Goal: Transaction & Acquisition: Purchase product/service

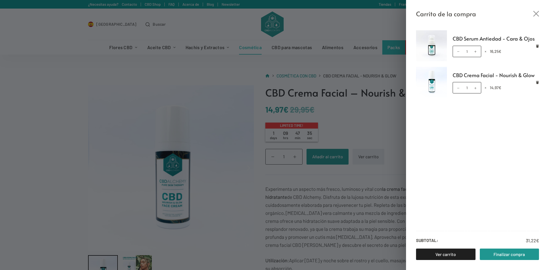
click at [385, 182] on div "Carrito de la compra CBD Serum Antiedad - Cara & Ojos CBD Serum Antiedad - Cara…" at bounding box center [274, 135] width 549 height 270
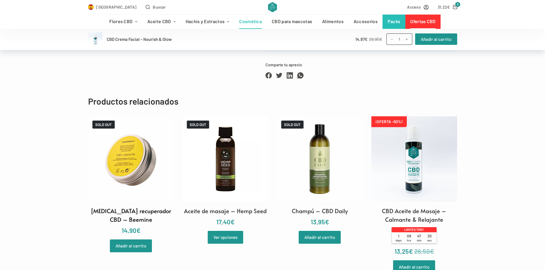
scroll to position [544, 0]
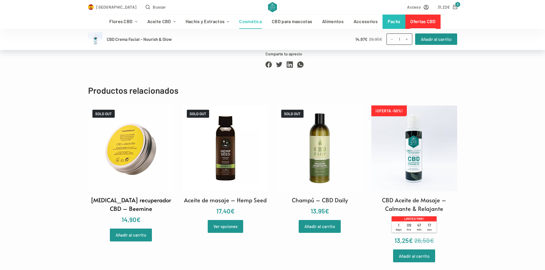
click at [132, 196] on h2 "[MEDICAL_DATA] recuperador CBD – Beemine" at bounding box center [131, 204] width 86 height 17
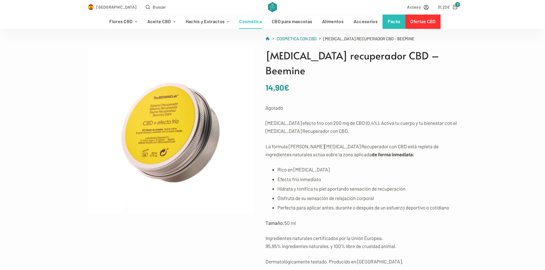
scroll to position [57, 0]
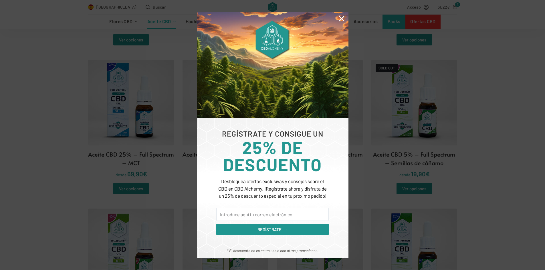
scroll to position [286, 0]
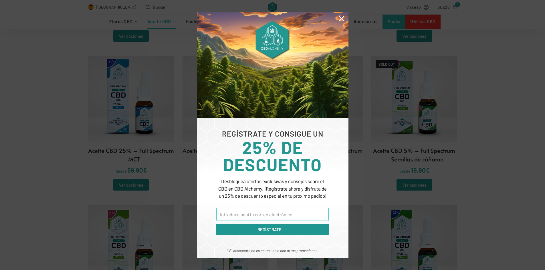
click at [286, 218] on input "Email" at bounding box center [272, 214] width 112 height 13
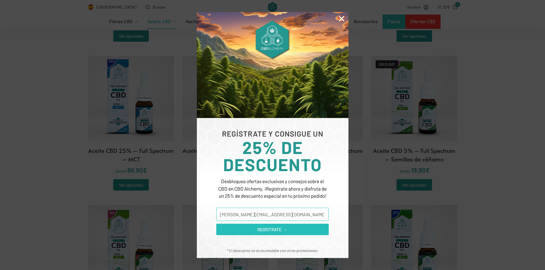
type input "natalia-gallo99@hotmail.com"
click at [277, 229] on span "REGÍSTRATE →" at bounding box center [272, 230] width 30 height 7
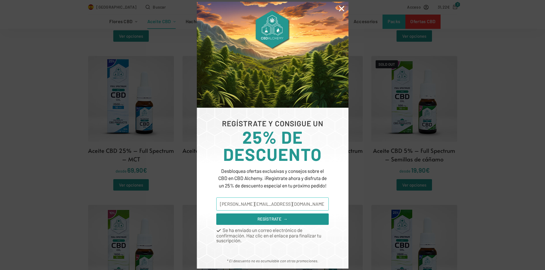
click at [277, 206] on input "natalia-gallo99@hotmail.com" at bounding box center [272, 204] width 112 height 13
click at [342, 9] on icon "Close" at bounding box center [341, 8] width 7 height 7
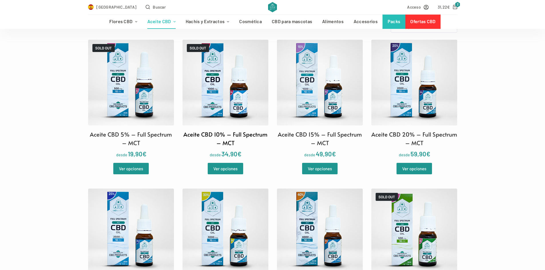
scroll to position [143, 0]
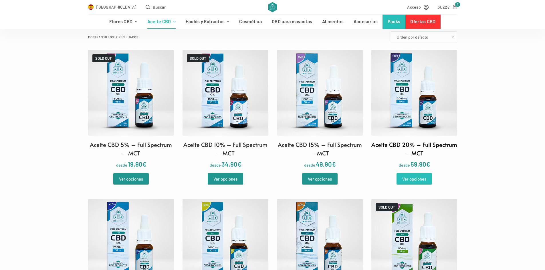
click at [417, 183] on link "Ver opciones" at bounding box center [413, 178] width 35 height 11
click at [316, 180] on link "Ver opciones" at bounding box center [319, 178] width 35 height 11
click at [407, 132] on img at bounding box center [414, 93] width 86 height 86
click at [322, 112] on img at bounding box center [320, 93] width 86 height 86
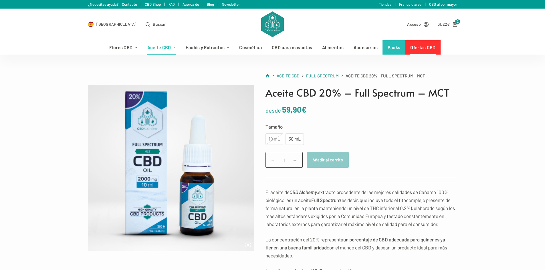
click at [277, 140] on div "10 mL" at bounding box center [274, 139] width 18 height 11
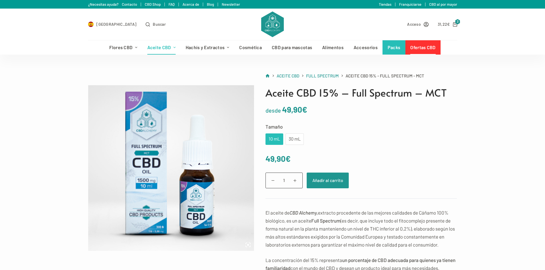
drag, startPoint x: 280, startPoint y: 140, endPoint x: 293, endPoint y: 139, distance: 12.3
click at [282, 140] on div "10 mL" at bounding box center [274, 139] width 18 height 11
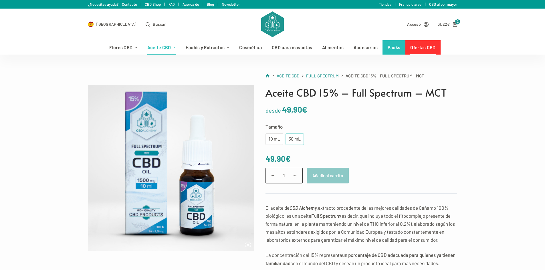
click at [296, 139] on div "30 mL" at bounding box center [294, 139] width 11 height 7
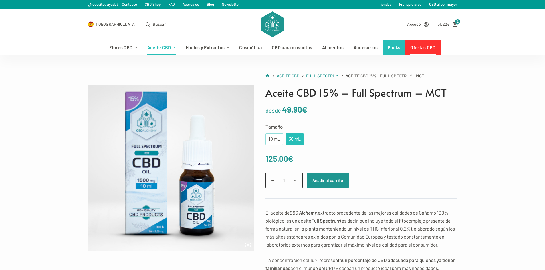
click at [273, 140] on div "10 mL" at bounding box center [274, 139] width 11 height 7
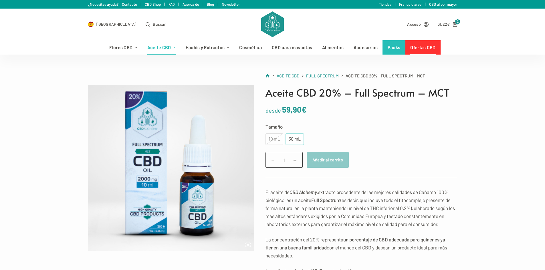
click at [292, 136] on div "30 mL" at bounding box center [294, 139] width 11 height 7
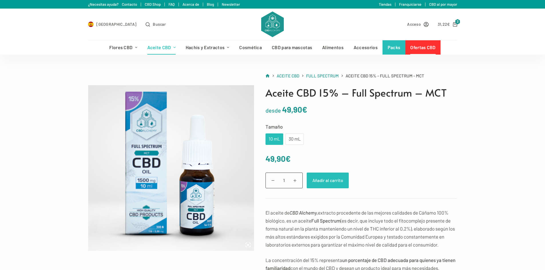
click at [328, 183] on button "Añadir al carrito" at bounding box center [328, 181] width 42 height 16
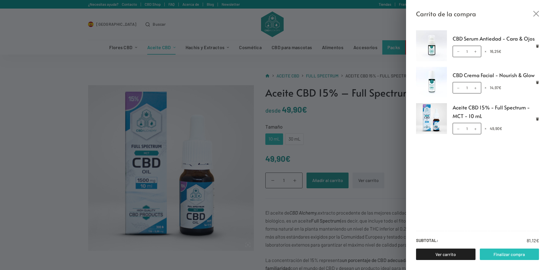
click at [513, 255] on link "Finalizar compra" at bounding box center [510, 254] width 60 height 11
click at [518, 243] on p "Subtotal: 81,12 €" at bounding box center [477, 237] width 123 height 13
click at [512, 198] on ul "CBD Serum Antiedad - Cara & Ojos CBD Serum Antiedad - Cara & Ojos cantidad 1 × …" at bounding box center [477, 127] width 143 height 195
drag, startPoint x: 485, startPoint y: 180, endPoint x: 452, endPoint y: 223, distance: 54.5
click at [484, 181] on ul "CBD Serum Antiedad - Cara & Ojos CBD Serum Antiedad - Cara & Ojos cantidad 1 × …" at bounding box center [477, 127] width 143 height 195
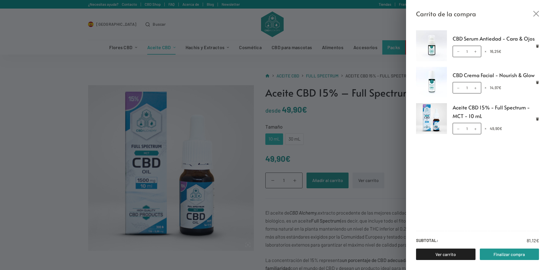
click at [442, 238] on p "Subtotal: 81,12 €" at bounding box center [477, 237] width 123 height 13
click at [453, 251] on link "Ver carrito" at bounding box center [446, 254] width 60 height 11
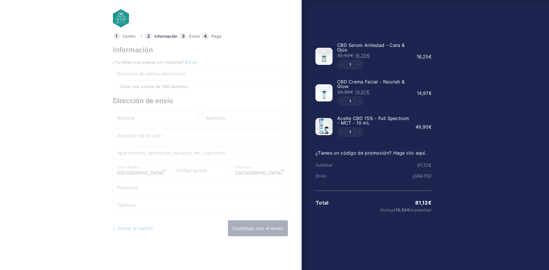
select select "B"
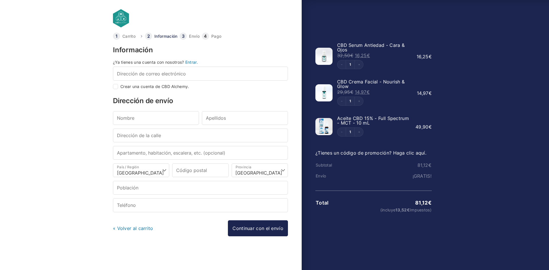
click at [339, 162] on tr "Subtotal 81,12 €" at bounding box center [374, 165] width 116 height 11
click at [425, 177] on td "¡GRATIS!" at bounding box center [393, 176] width 78 height 5
click at [160, 69] on input "Dirección de correo electrónico *" at bounding box center [200, 74] width 175 height 14
type input "[PERSON_NAME]"
checkbox input "true"
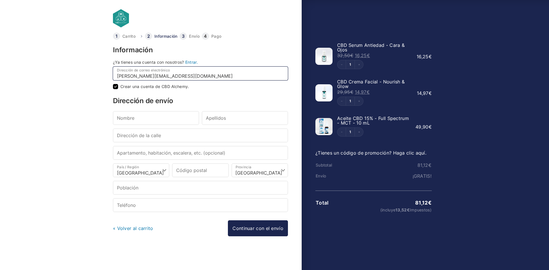
type input "[PERSON_NAME][EMAIL_ADDRESS][DOMAIN_NAME]"
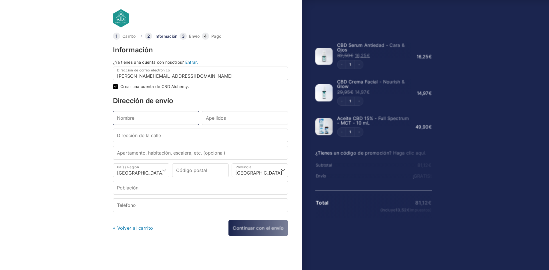
drag, startPoint x: 150, startPoint y: 116, endPoint x: 154, endPoint y: 111, distance: 7.2
click at [150, 115] on input "Nombre *" at bounding box center [156, 118] width 86 height 14
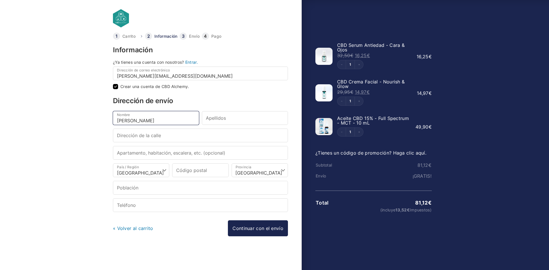
type input "[PERSON_NAME]"
type input "f"
type input "Gallo"
click at [168, 133] on input "Dirección de la calle *" at bounding box center [200, 136] width 175 height 14
type input "[STREET_ADDRESS][PERSON_NAME]"
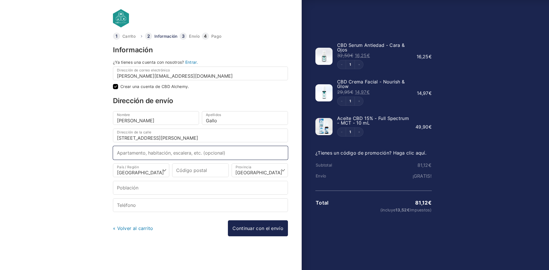
click at [153, 151] on input "Apartamento, habitación, escalera, etc. (opcional)" at bounding box center [200, 153] width 175 height 14
drag, startPoint x: 153, startPoint y: 151, endPoint x: 158, endPoint y: 151, distance: 5.2
click at [158, 151] on input "Apartamento, habitación, escalera, etc. (opcional)" at bounding box center [200, 153] width 175 height 14
type input "3A"
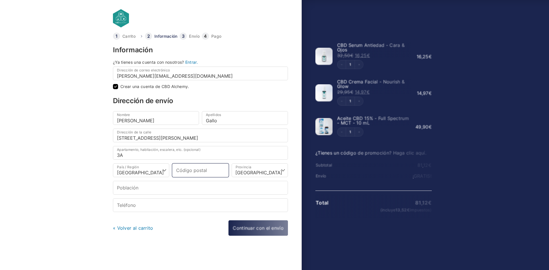
click at [217, 167] on input "Código postal *" at bounding box center [200, 171] width 56 height 14
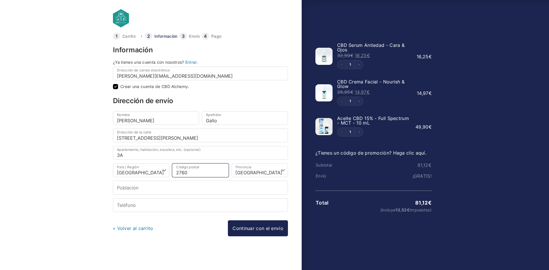
type input "27600"
select select
type input "Sarria (Casco Urbano)"
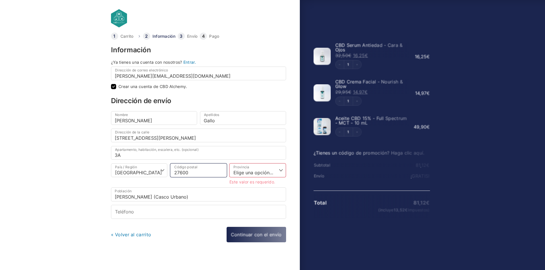
type input "27600"
click at [261, 174] on select "Elige una opción… La Coruña Álava Albacete Alicante Almería Asturias Ávila Bada…" at bounding box center [257, 171] width 56 height 14
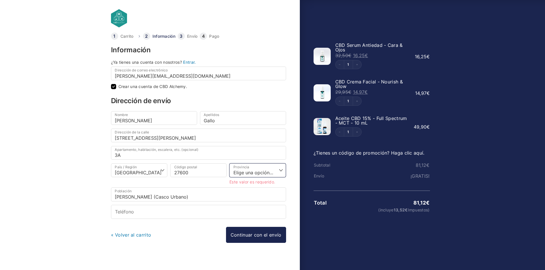
select select "LU"
click at [263, 172] on select "Elige una opción… La Coruña Álava Albacete Alicante Almería Asturias Ávila Bada…" at bounding box center [257, 171] width 56 height 14
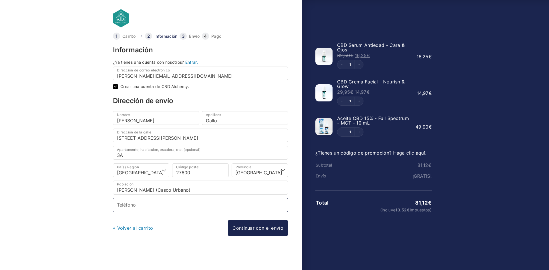
click at [187, 208] on input "Teléfono *" at bounding box center [200, 205] width 175 height 14
type input "661077706"
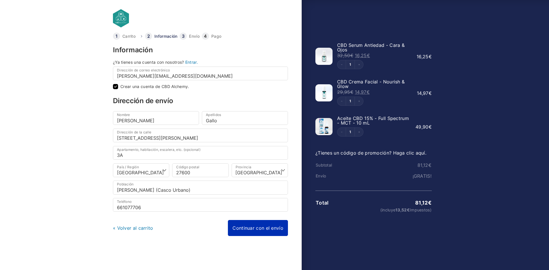
click at [261, 228] on link "Continuar con el envío" at bounding box center [258, 228] width 60 height 16
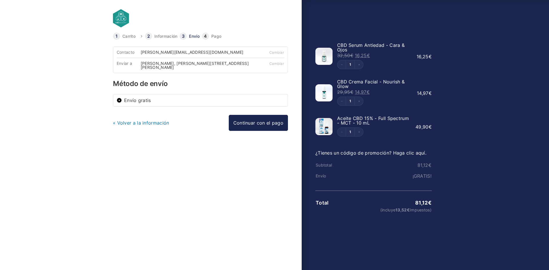
click at [175, 97] on li "Envío gratis" at bounding box center [200, 100] width 175 height 12
click at [246, 122] on link "Continuar con el pago" at bounding box center [258, 123] width 59 height 16
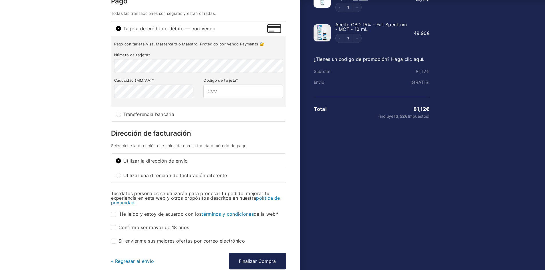
scroll to position [41, 0]
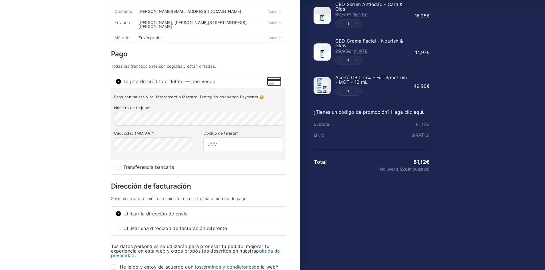
click at [424, 89] on td "49,90 €" at bounding box center [419, 86] width 21 height 31
click at [420, 125] on bdi "81,12 €" at bounding box center [423, 125] width 14 height 6
drag, startPoint x: 420, startPoint y: 136, endPoint x: 403, endPoint y: 149, distance: 21.6
click at [413, 145] on tbody "Subtotal 81,12 € Envío ¡GRATIS! Total 81,12 € (incluye 13,52 € Impuestos)" at bounding box center [372, 150] width 116 height 62
click at [372, 124] on td "81,12 €" at bounding box center [391, 124] width 78 height 5
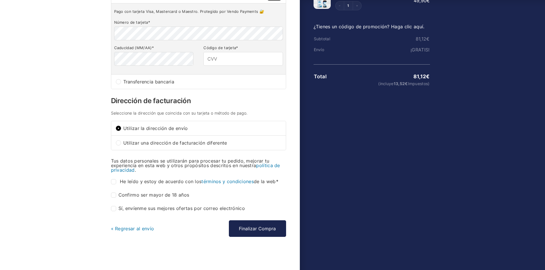
scroll to position [127, 0]
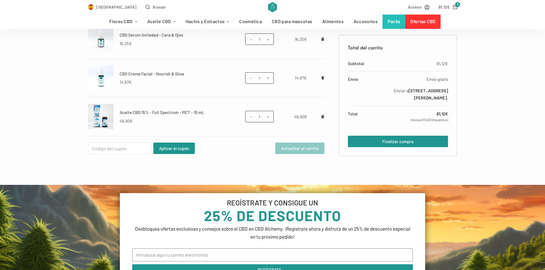
scroll to position [172, 0]
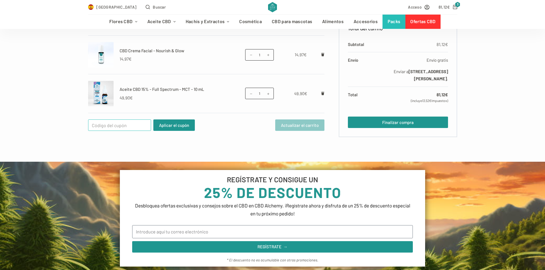
click at [118, 126] on input "Cupón:" at bounding box center [119, 125] width 63 height 11
paste input "WELCOME25"
type input "WELCOME25"
click at [179, 128] on button "Aplicar el cupón" at bounding box center [173, 125] width 41 height 11
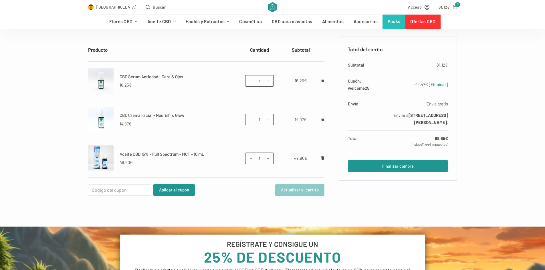
scroll to position [115, 0]
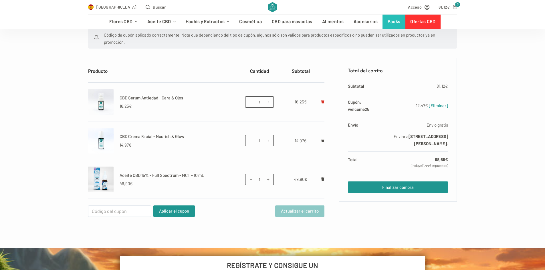
click at [323, 102] on icon "Eliminar CBD Serum Antiedad - Cara & Ojos del carrito" at bounding box center [322, 101] width 3 height 3
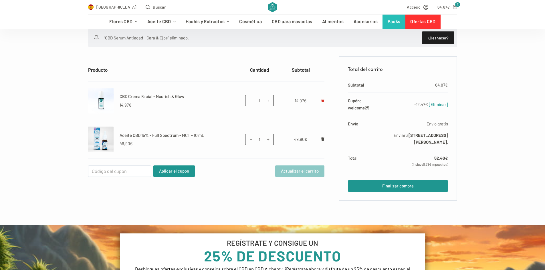
click at [323, 102] on link "Eliminar CBD Crema Facial - Nourish & Glow del carrito" at bounding box center [322, 100] width 3 height 5
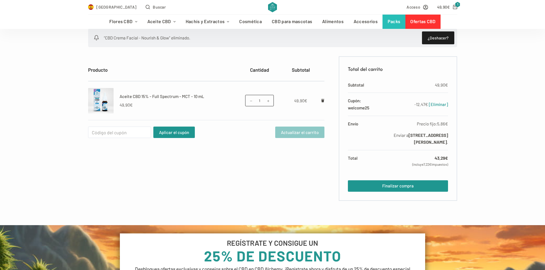
click at [326, 100] on div "Producto Cantidad Subtotal Aceite CBD 15% - Full Spectrum - MCT - 10 mL 49,90 €…" at bounding box center [272, 128] width 369 height 145
click at [321, 102] on icon "Eliminar Aceite CBD 15% - Full Spectrum - MCT - 10 mL del carrito" at bounding box center [322, 100] width 3 height 3
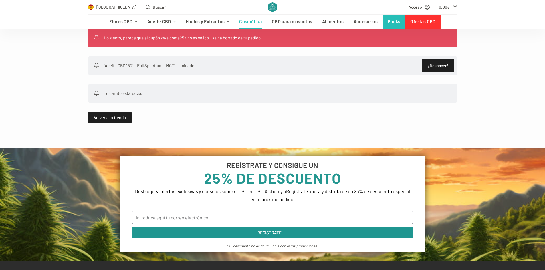
click at [246, 21] on link "Cosmética" at bounding box center [250, 22] width 33 height 14
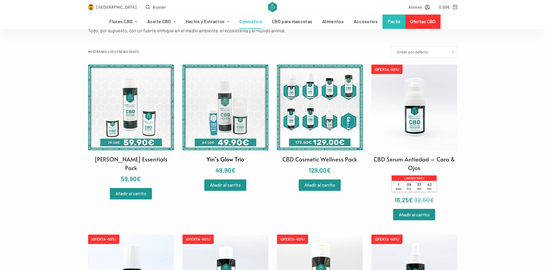
scroll to position [143, 0]
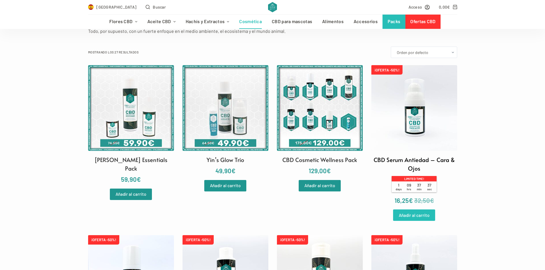
click at [428, 215] on link "Añadir al carrito" at bounding box center [414, 215] width 42 height 11
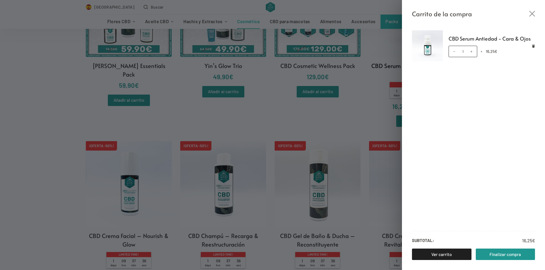
scroll to position [257, 0]
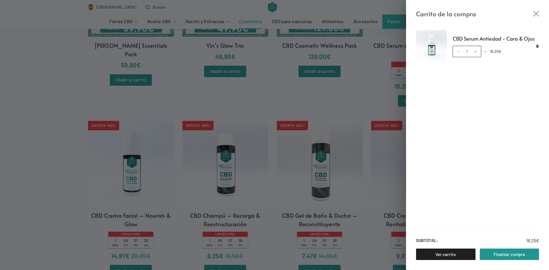
click at [34, 152] on div "Carrito de la compra CBD Serum Antiedad - Cara & Ojos CBD Serum Antiedad - Cara…" at bounding box center [274, 135] width 549 height 270
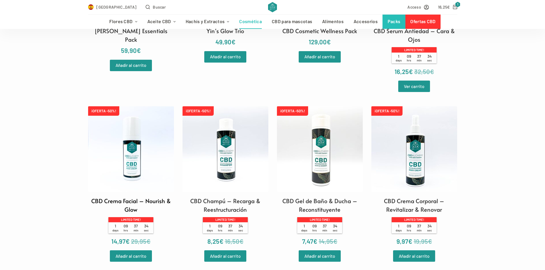
scroll to position [315, 0]
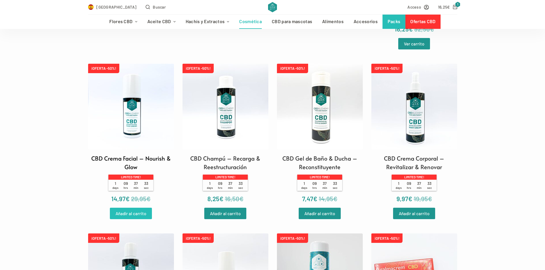
click at [140, 213] on link "Añadir al carrito" at bounding box center [131, 213] width 42 height 11
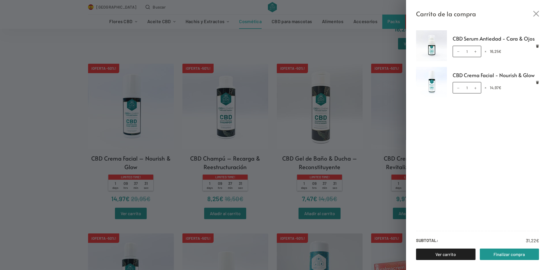
click at [33, 158] on div "Carrito de la compra CBD Serum Antiedad - Cara & Ojos CBD Serum Antiedad - Cara…" at bounding box center [274, 135] width 549 height 270
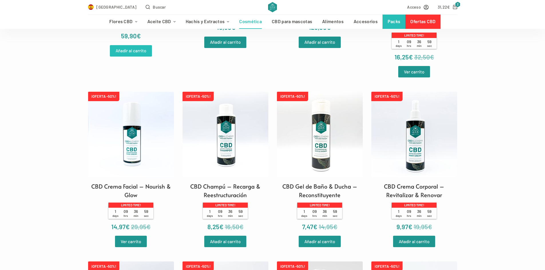
scroll to position [286, 0]
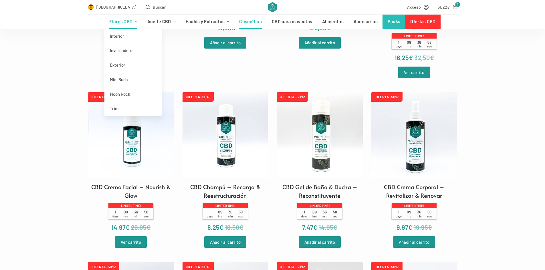
click at [125, 19] on link "Flores CBD" at bounding box center [123, 22] width 38 height 14
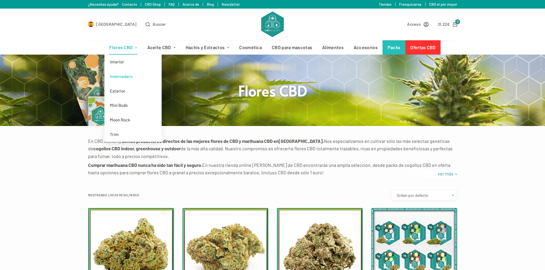
click at [128, 77] on link "Invernadero" at bounding box center [132, 76] width 57 height 15
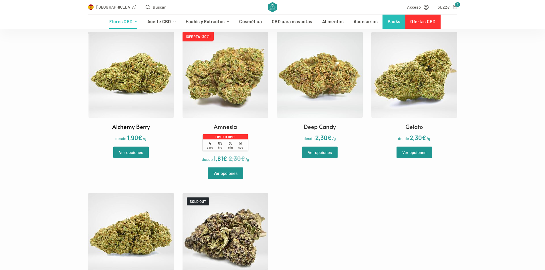
scroll to position [172, 0]
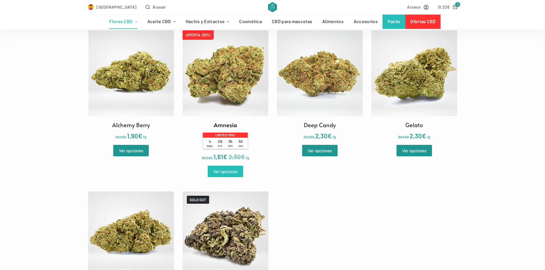
click at [228, 172] on link "Ver opciones" at bounding box center [225, 171] width 35 height 11
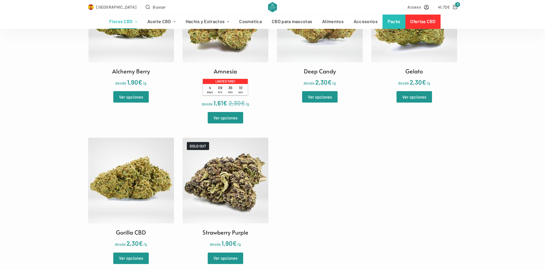
scroll to position [257, 0]
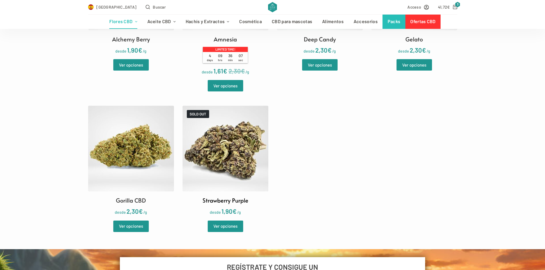
click at [261, 162] on img at bounding box center [226, 149] width 86 height 86
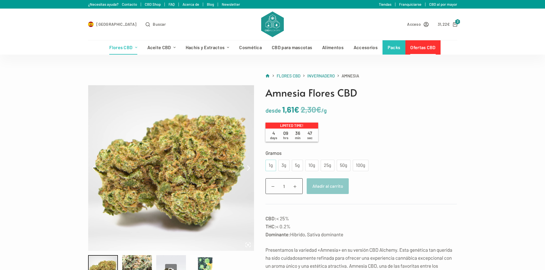
click at [272, 165] on div "1g" at bounding box center [270, 165] width 11 height 11
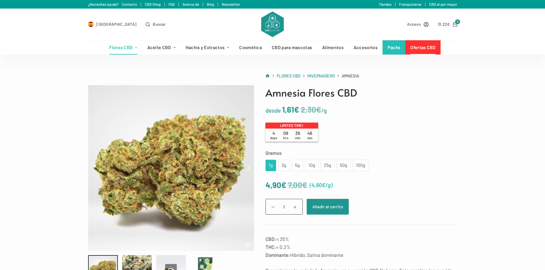
click at [303, 110] on bdi "2,30 €" at bounding box center [311, 110] width 21 height 10
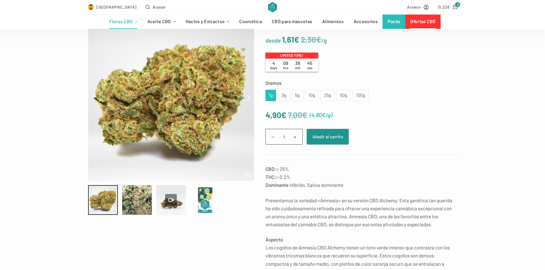
scroll to position [86, 0]
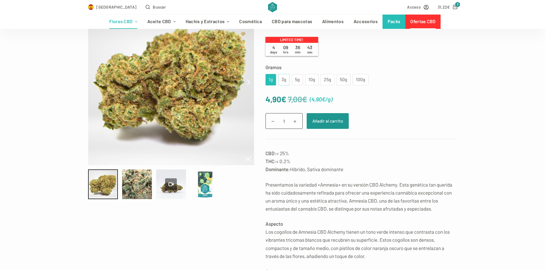
click at [287, 80] on div "3g" at bounding box center [283, 79] width 11 height 11
click at [300, 82] on div "5g" at bounding box center [297, 79] width 11 height 11
click at [283, 81] on div "3g" at bounding box center [284, 79] width 4 height 7
click at [173, 181] on div at bounding box center [171, 185] width 12 height 12
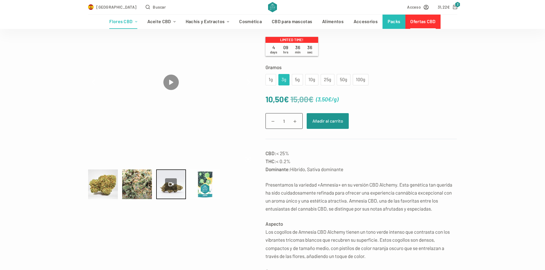
type input "0"
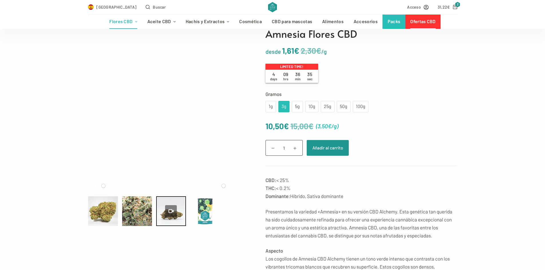
scroll to position [57, 0]
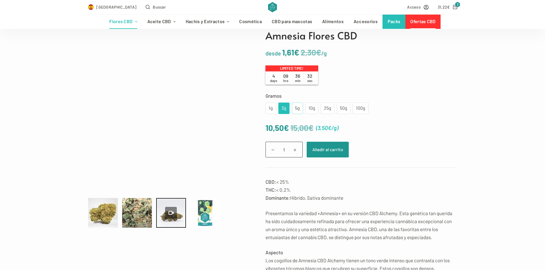
click at [295, 106] on div "5g" at bounding box center [297, 108] width 4 height 7
click at [313, 108] on div "10g" at bounding box center [312, 108] width 6 height 7
click at [296, 109] on div "5g" at bounding box center [297, 108] width 4 height 7
click at [310, 113] on div "10g" at bounding box center [311, 108] width 13 height 11
click at [298, 108] on div "5g" at bounding box center [297, 108] width 4 height 7
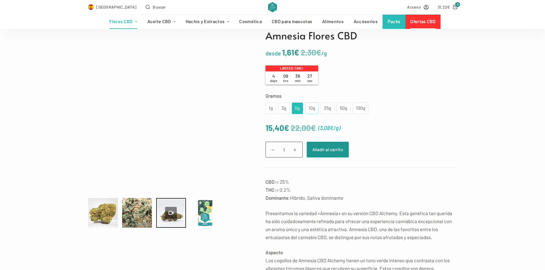
click at [311, 107] on div "10g" at bounding box center [312, 108] width 6 height 7
click at [295, 108] on div "5g" at bounding box center [297, 108] width 4 height 7
click at [286, 109] on div "3g" at bounding box center [283, 108] width 11 height 11
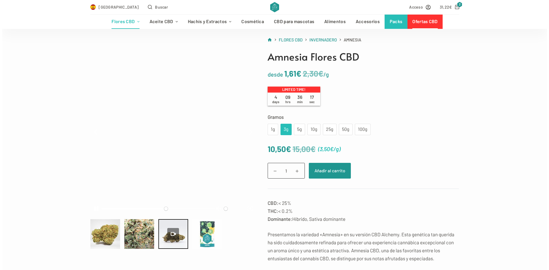
scroll to position [29, 0]
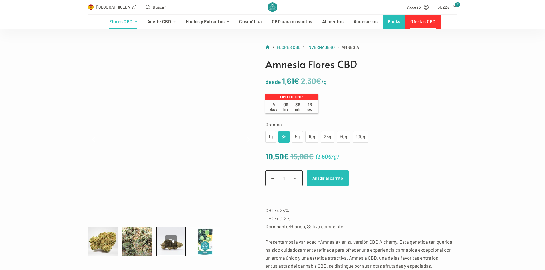
click at [326, 175] on button "Añadir al carrito" at bounding box center [328, 179] width 42 height 16
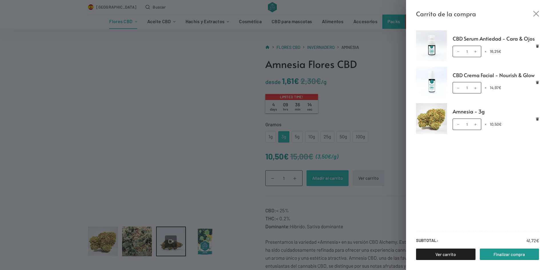
type input "81.4"
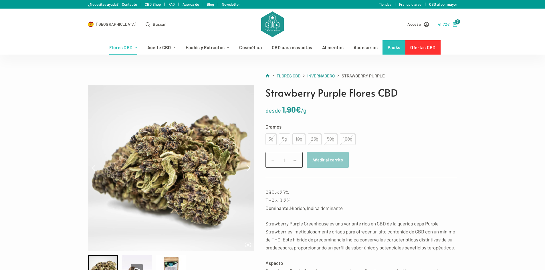
click at [453, 26] on icon "Carro de compra" at bounding box center [455, 24] width 4 height 4
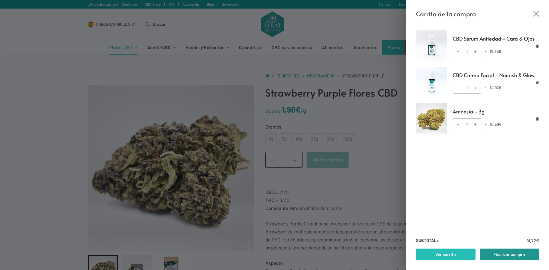
click at [456, 257] on link "Ver carrito" at bounding box center [446, 254] width 60 height 11
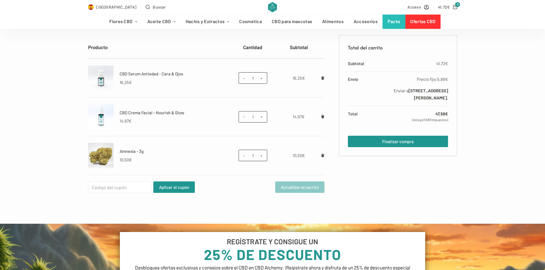
scroll to position [114, 0]
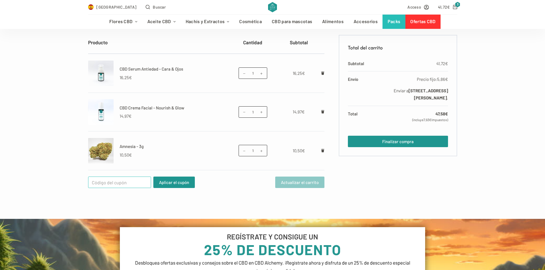
click at [135, 181] on input "Cupón:" at bounding box center [119, 182] width 63 height 11
paste input "WELCOME25"
type input "WELCOME25"
click at [174, 182] on button "Aplicar el cupón" at bounding box center [173, 182] width 41 height 11
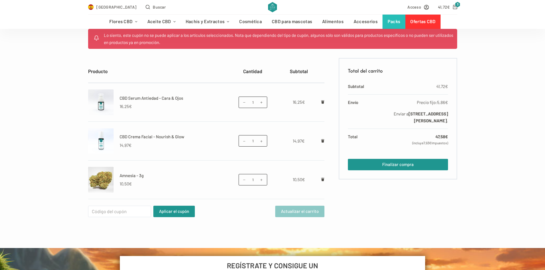
scroll to position [115, 0]
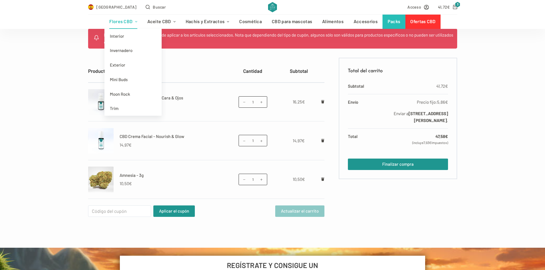
click at [119, 19] on link "Flores CBD" at bounding box center [123, 22] width 38 height 14
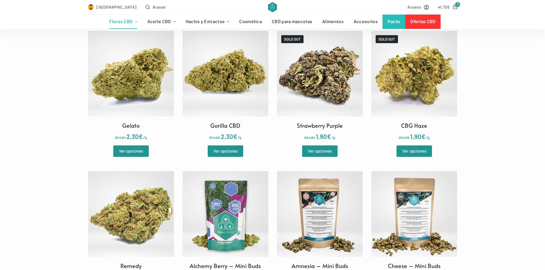
scroll to position [744, 0]
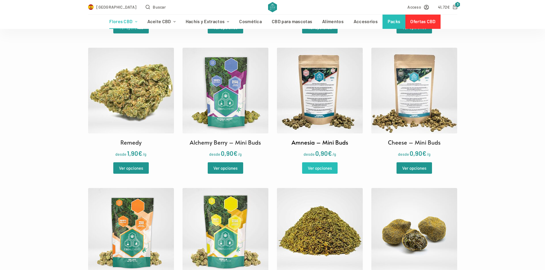
click at [325, 166] on link "Ver opciones" at bounding box center [319, 167] width 35 height 11
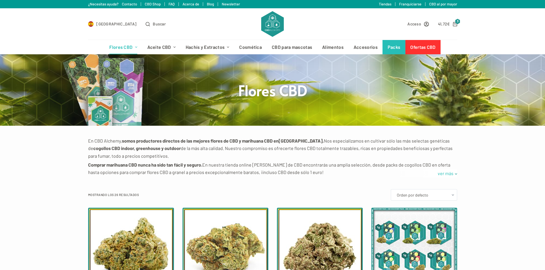
scroll to position [0, 0]
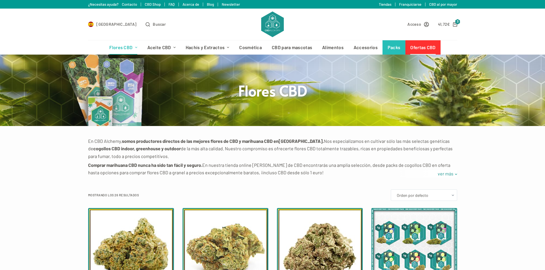
click at [430, 47] on link "Ofertas CBD" at bounding box center [422, 47] width 35 height 14
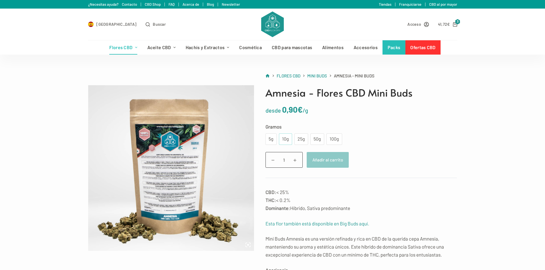
click at [286, 142] on div "10g" at bounding box center [285, 139] width 6 height 7
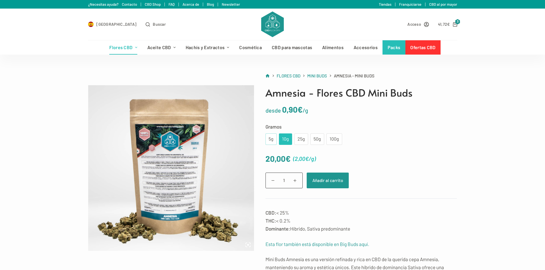
click at [275, 142] on div "5g" at bounding box center [270, 139] width 11 height 11
click at [290, 139] on div "10g" at bounding box center [285, 139] width 13 height 11
click at [301, 141] on div "25g" at bounding box center [301, 139] width 7 height 7
click at [317, 139] on div "50g" at bounding box center [317, 139] width 7 height 7
click at [330, 140] on div "100g" at bounding box center [334, 139] width 9 height 7
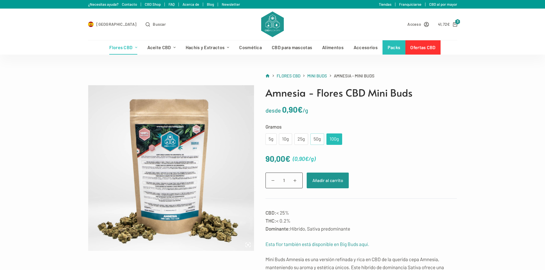
click at [317, 141] on div "50g" at bounding box center [317, 139] width 7 height 7
click at [304, 140] on div "25g" at bounding box center [301, 139] width 14 height 11
drag, startPoint x: 287, startPoint y: 139, endPoint x: 277, endPoint y: 139, distance: 10.3
click at [287, 139] on div "10g" at bounding box center [285, 139] width 6 height 7
click at [270, 139] on div "5g" at bounding box center [271, 139] width 4 height 7
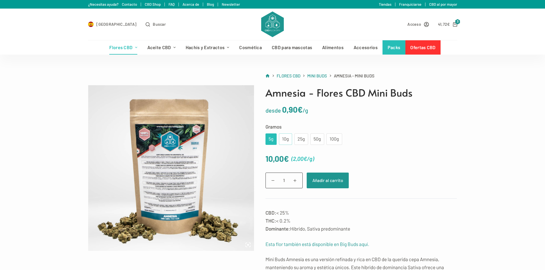
click at [282, 139] on div "10g" at bounding box center [285, 139] width 6 height 7
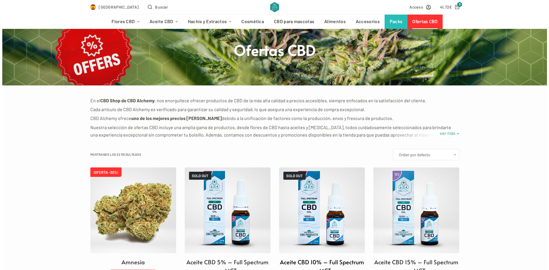
scroll to position [114, 0]
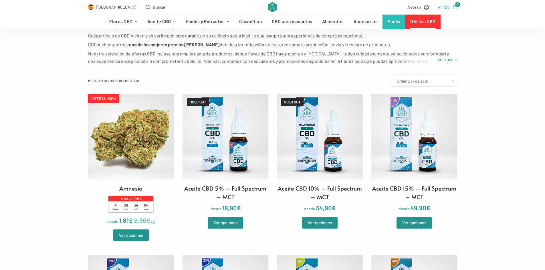
click at [444, 9] on bdi "41,72 €" at bounding box center [444, 7] width 12 height 5
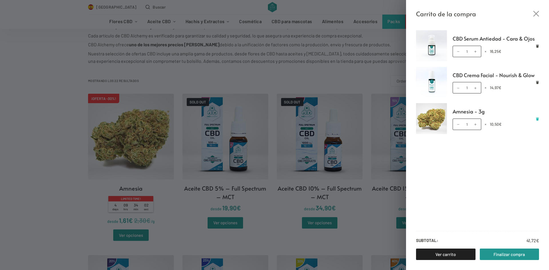
click at [536, 118] on link "Eliminar Amnesia - 3g del carrito" at bounding box center [537, 118] width 3 height 3
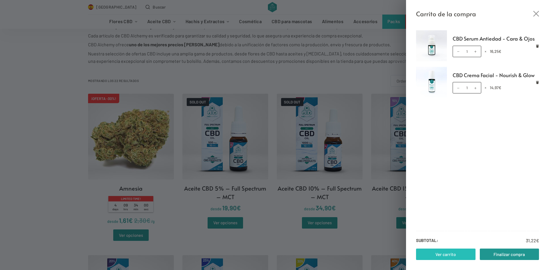
click at [447, 255] on link "Ver carrito" at bounding box center [446, 254] width 60 height 11
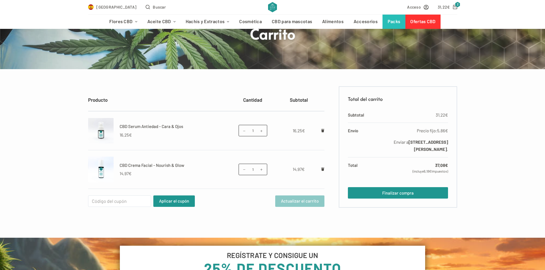
scroll to position [57, 0]
